Goal: Information Seeking & Learning: Learn about a topic

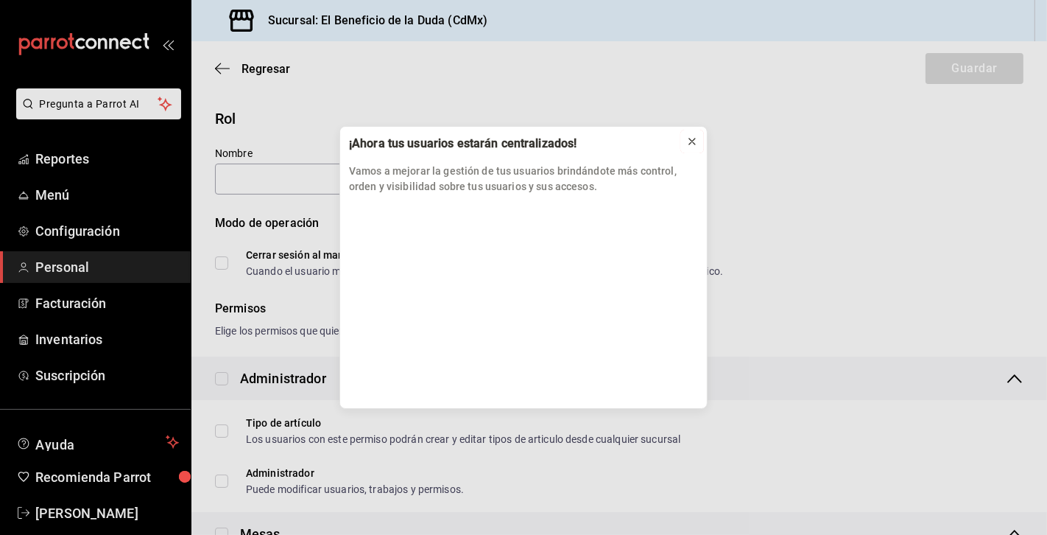
click at [693, 139] on icon at bounding box center [693, 142] width 12 height 12
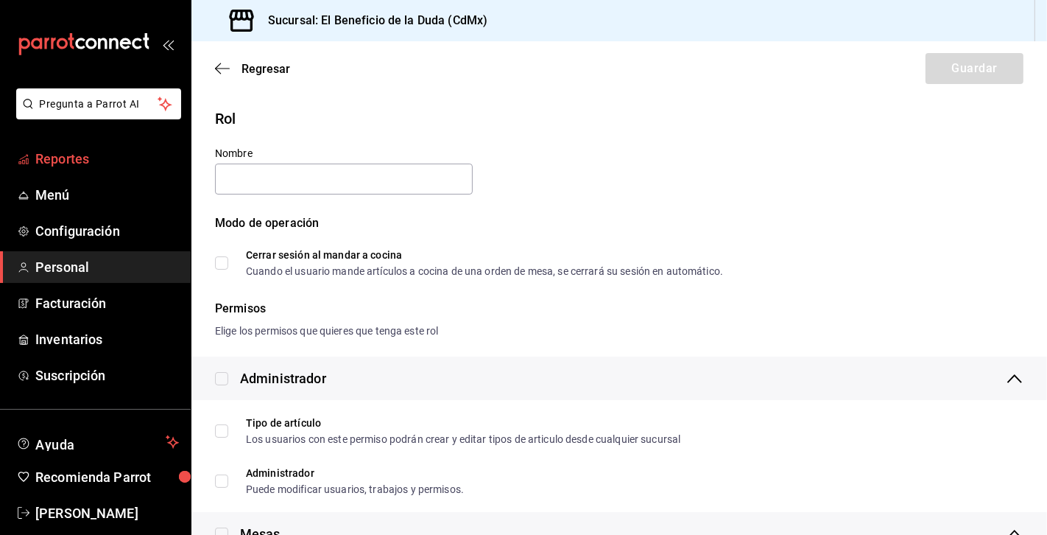
click at [80, 159] on span "Reportes" at bounding box center [107, 159] width 144 height 20
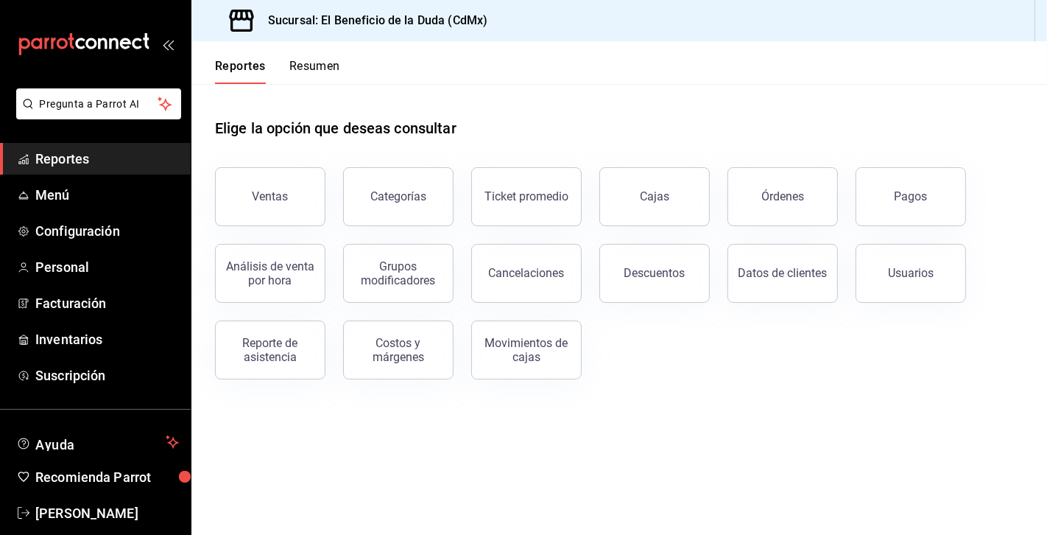
click at [274, 206] on button "Ventas" at bounding box center [270, 196] width 110 height 59
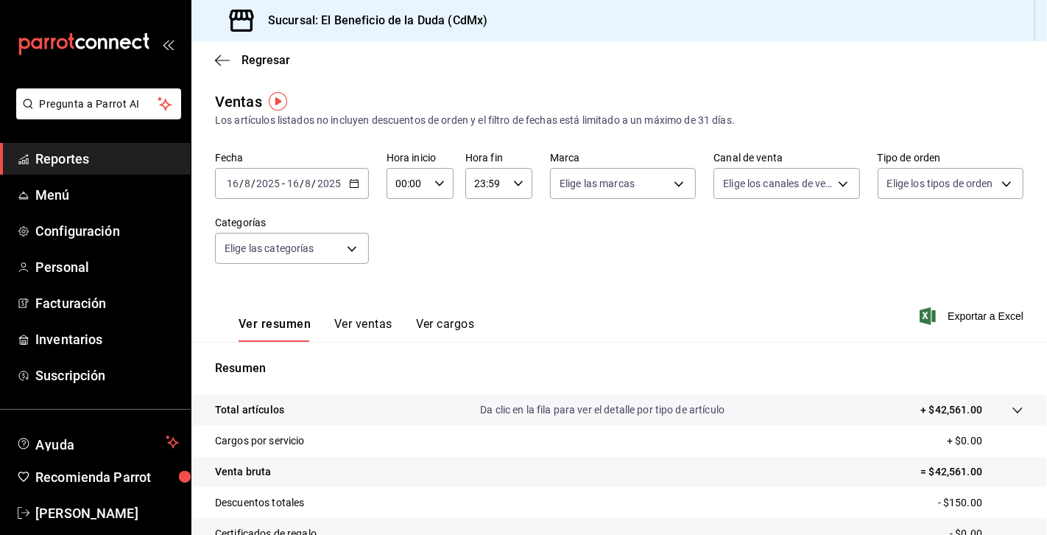
click at [376, 324] on button "Ver ventas" at bounding box center [363, 329] width 58 height 25
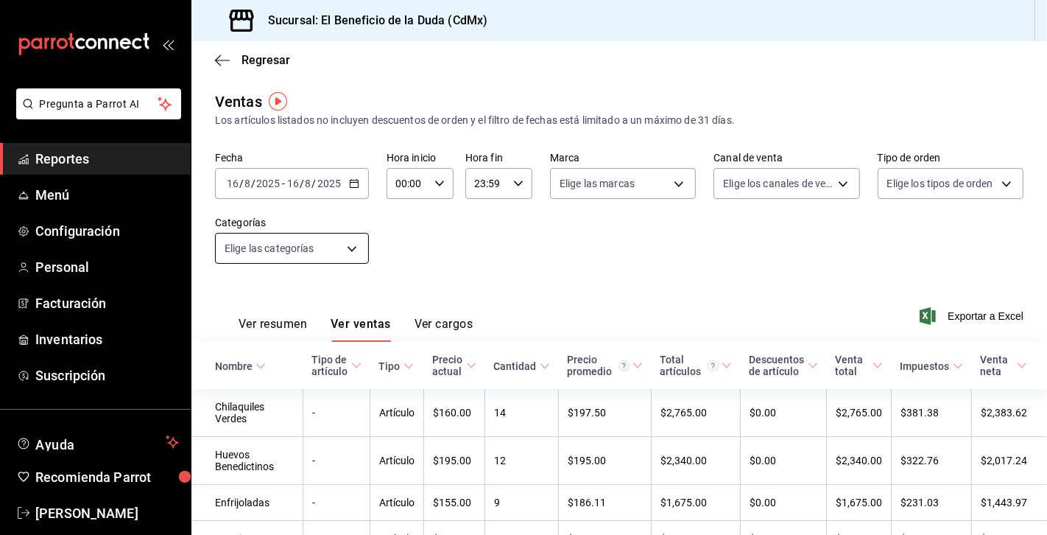
click at [351, 253] on body "Pregunta a Parrot AI Reportes Menú Configuración Personal Facturación Inventari…" at bounding box center [523, 267] width 1047 height 535
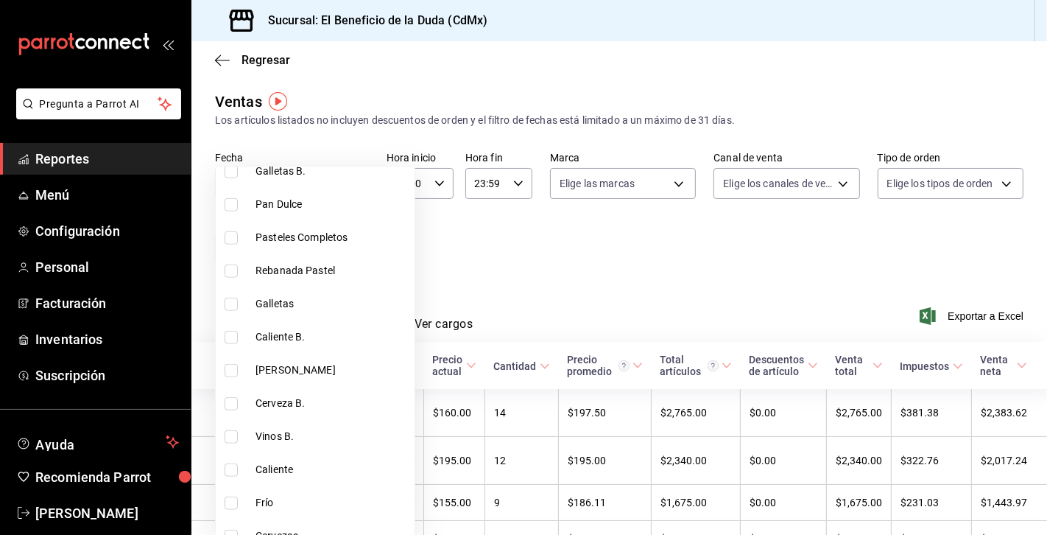
scroll to position [1092, 0]
click at [231, 496] on input "checkbox" at bounding box center [231, 501] width 13 height 13
checkbox input "true"
type input "72baccf9-e942-444f-8aae-996db076d1f8"
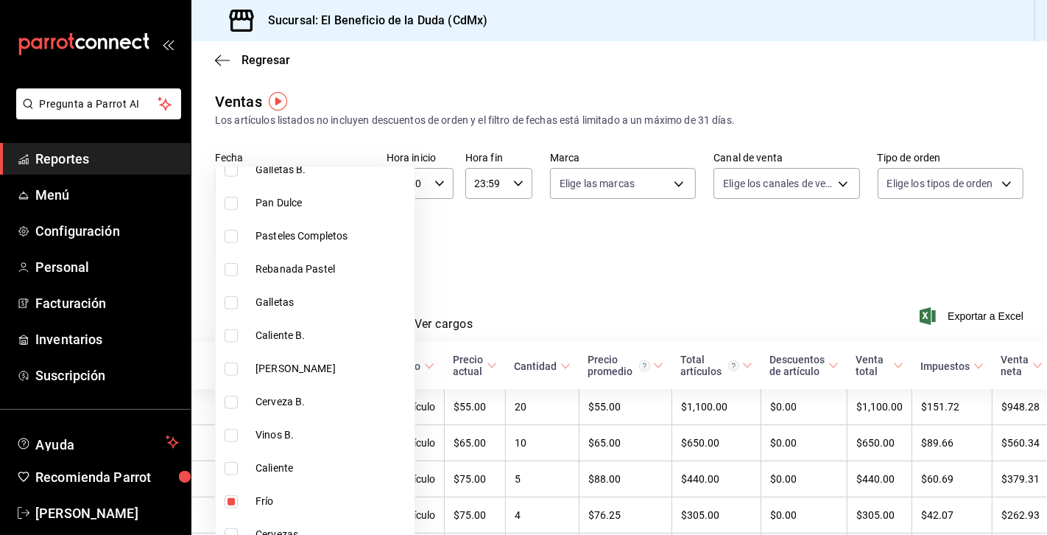
click at [578, 248] on div at bounding box center [523, 267] width 1047 height 535
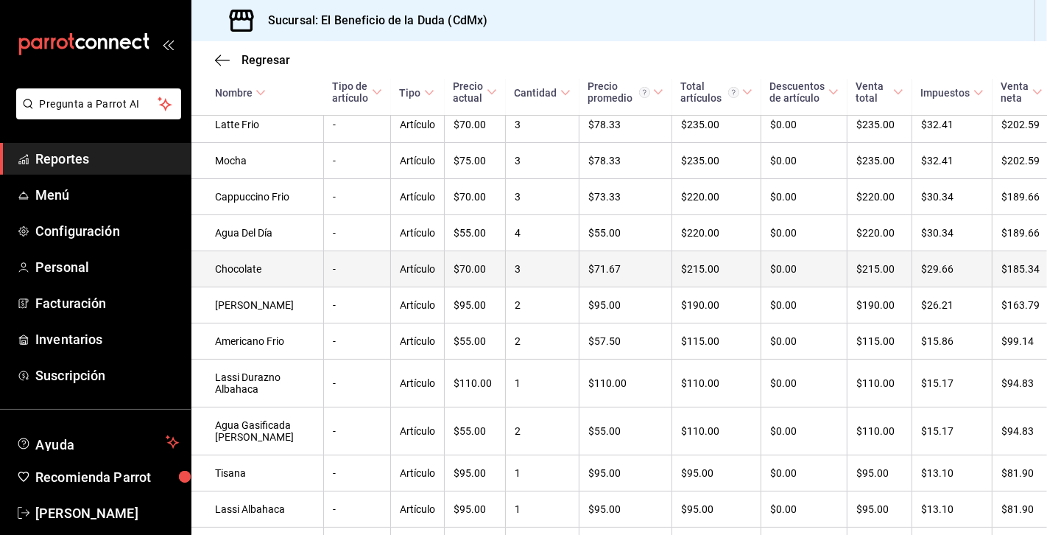
scroll to position [447, 0]
